Goal: Information Seeking & Learning: Learn about a topic

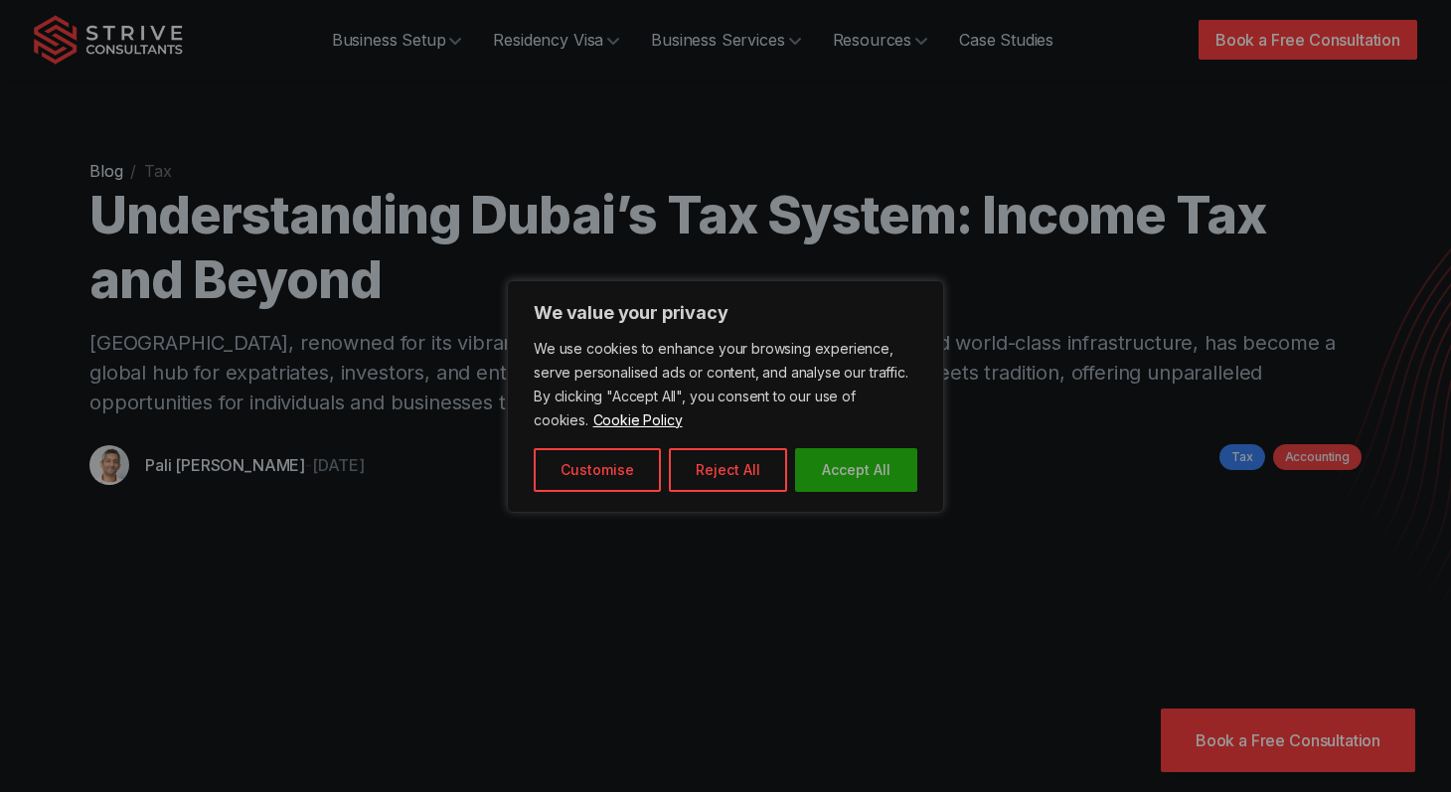
click at [847, 463] on button "Accept All" at bounding box center [856, 470] width 122 height 44
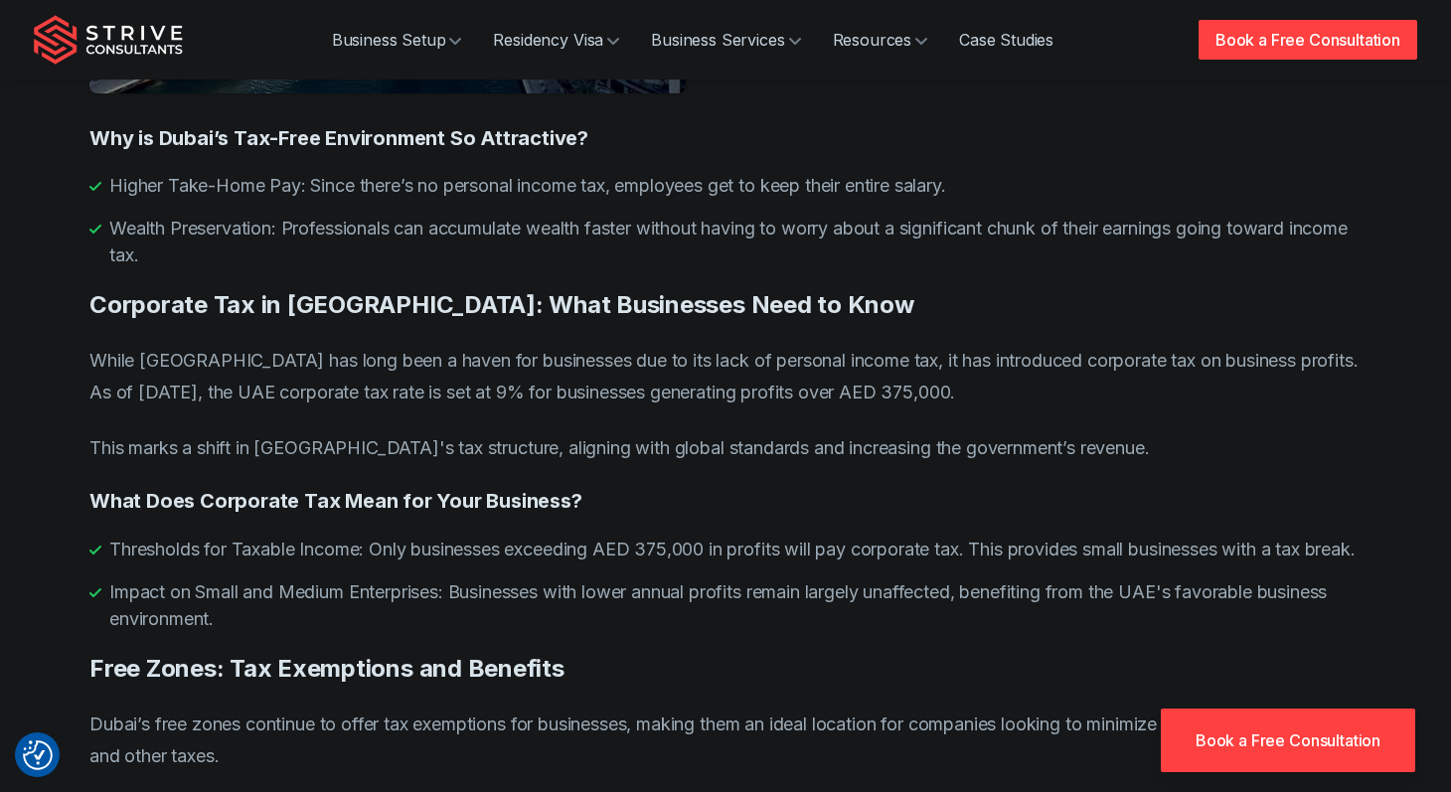
scroll to position [2177, 0]
